Goal: Information Seeking & Learning: Learn about a topic

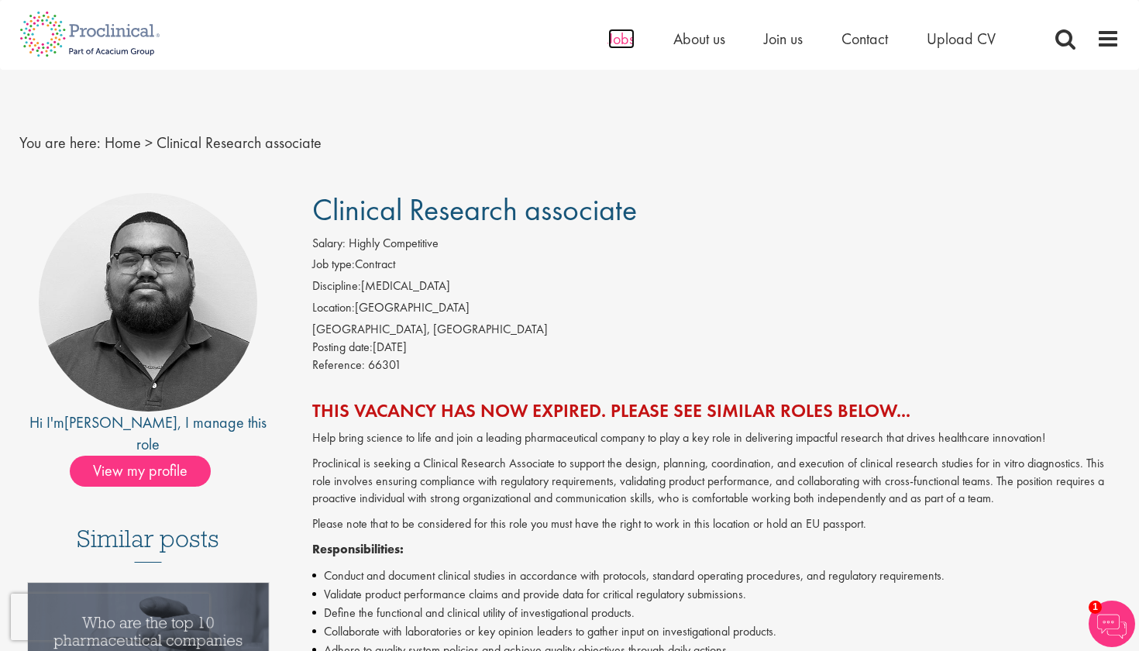
click at [624, 43] on span "Jobs" at bounding box center [621, 39] width 26 height 20
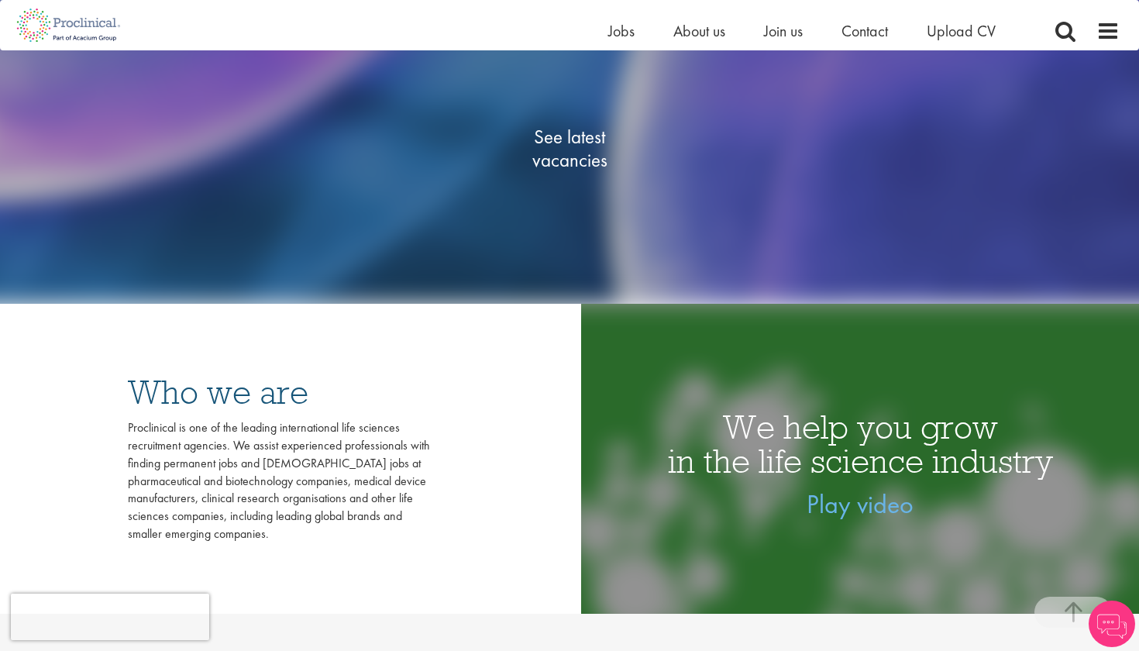
scroll to position [344, 0]
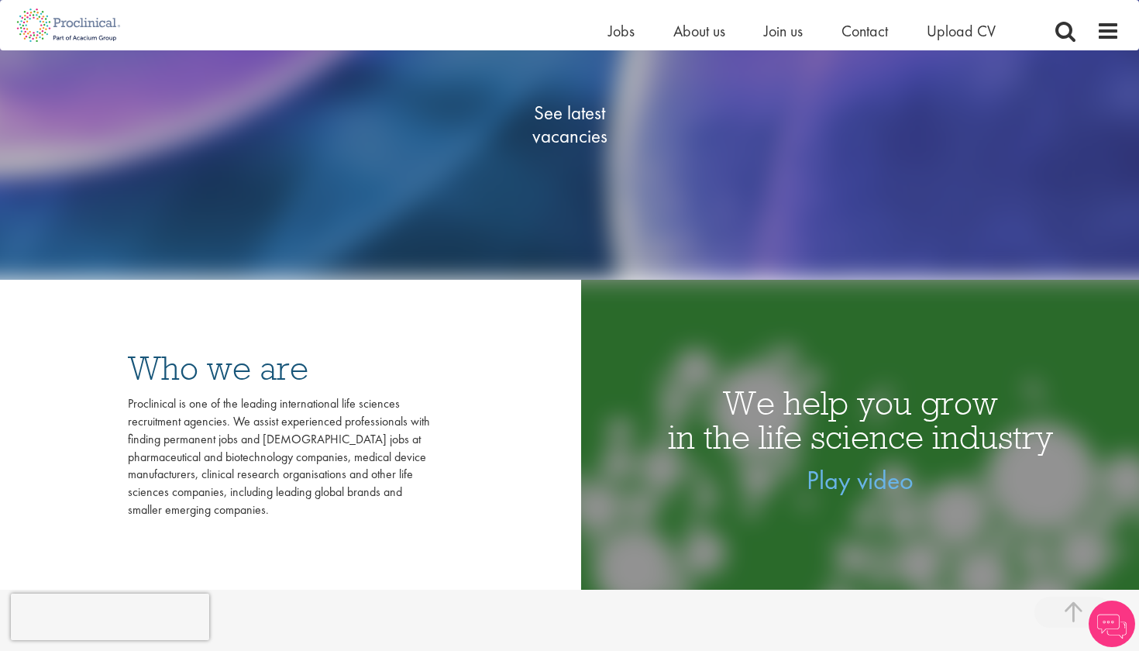
click at [574, 115] on span "See latest vacancies" at bounding box center [569, 124] width 155 height 46
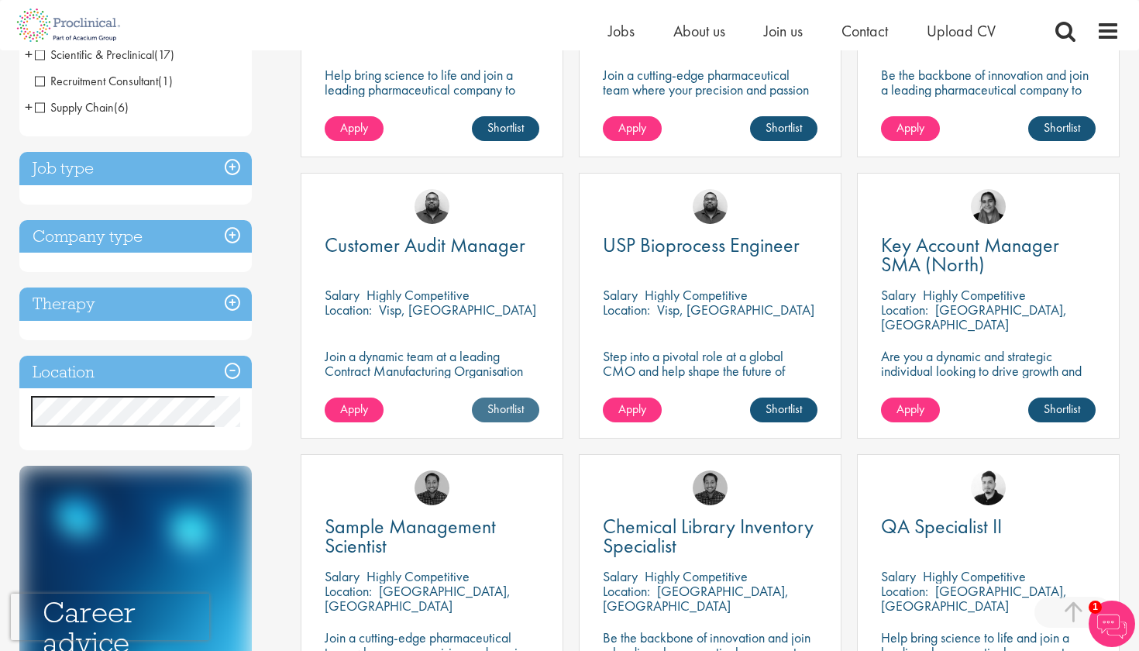
scroll to position [459, 0]
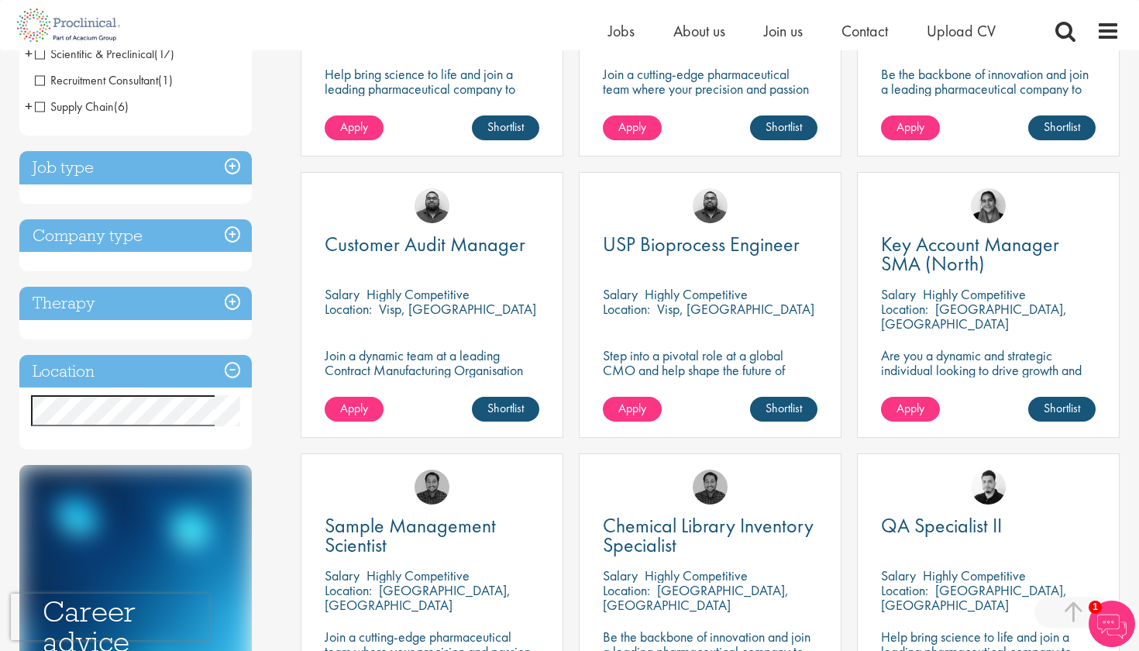
drag, startPoint x: 166, startPoint y: 435, endPoint x: 86, endPoint y: 442, distance: 80.0
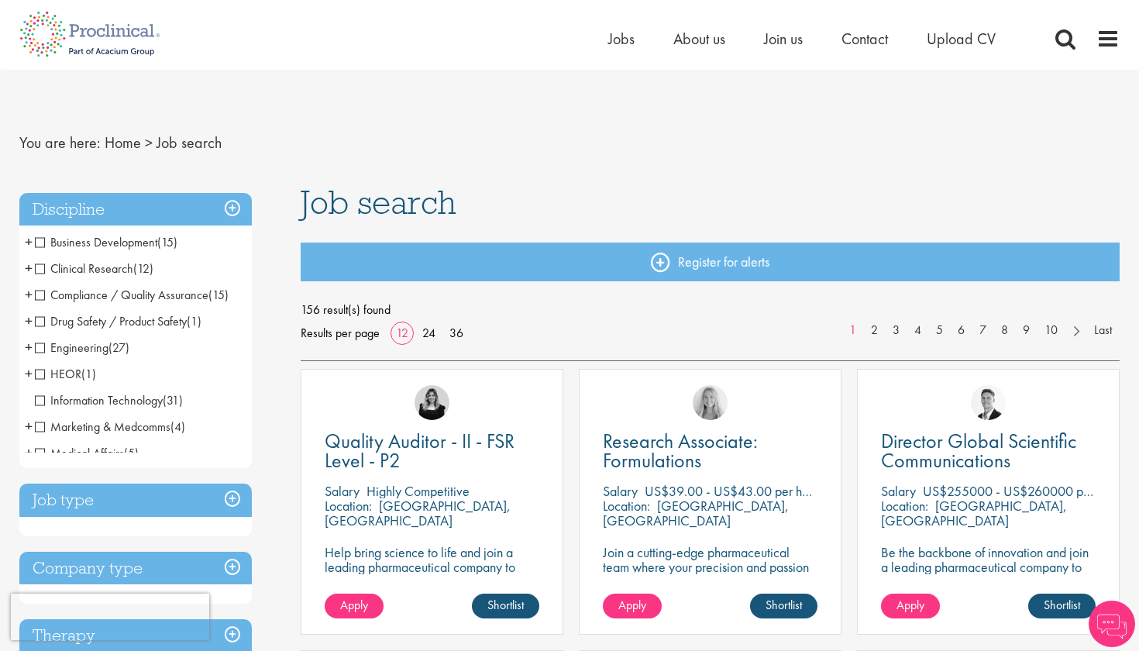
scroll to position [459, 0]
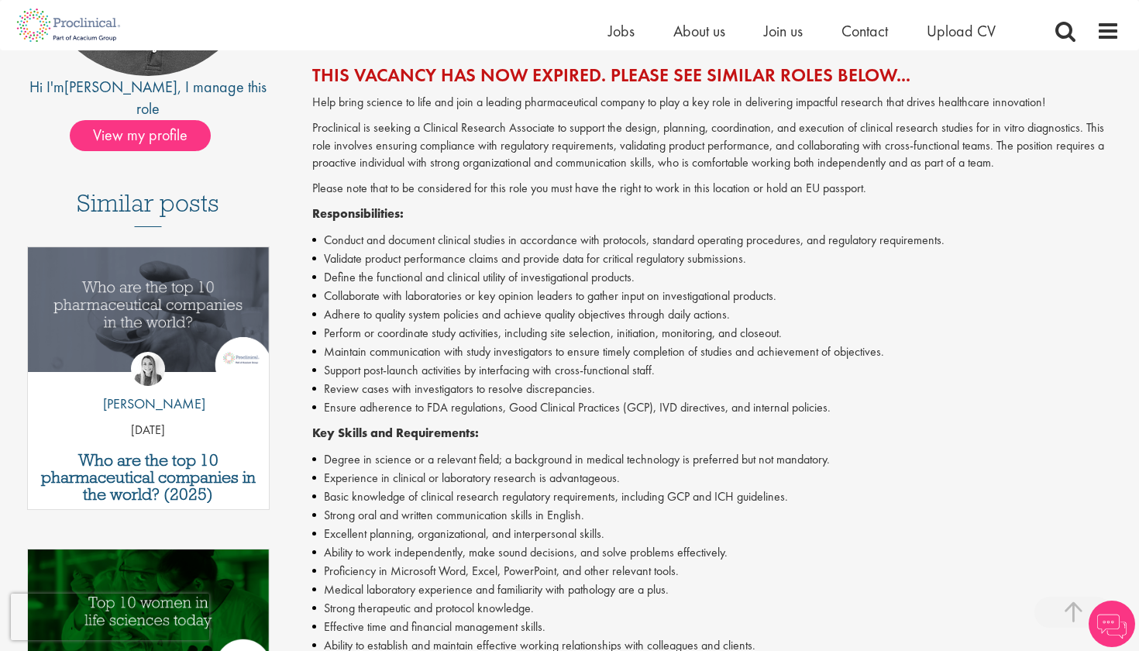
scroll to position [319, 0]
